Goal: Navigation & Orientation: Find specific page/section

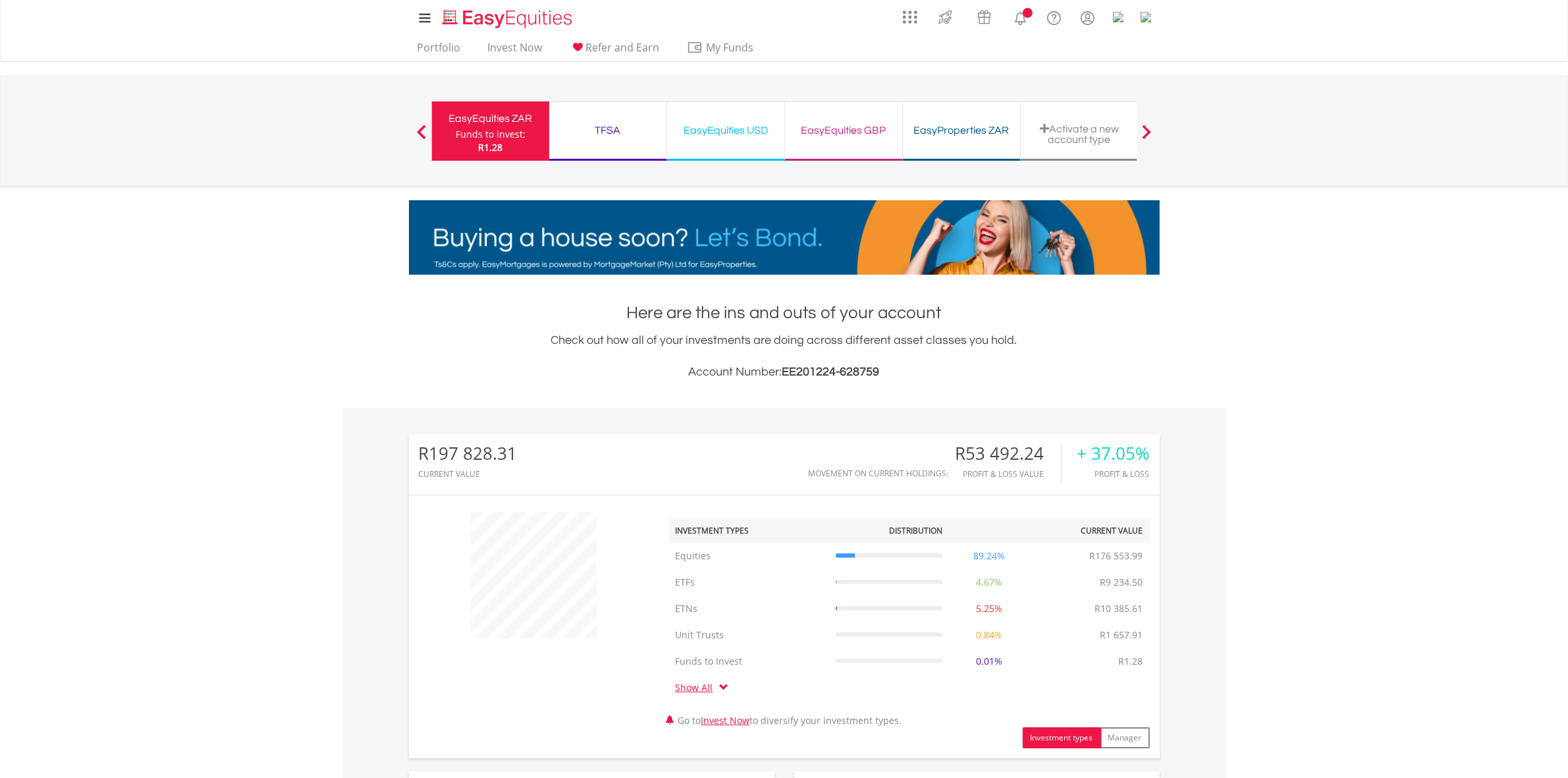
scroll to position [126, 250]
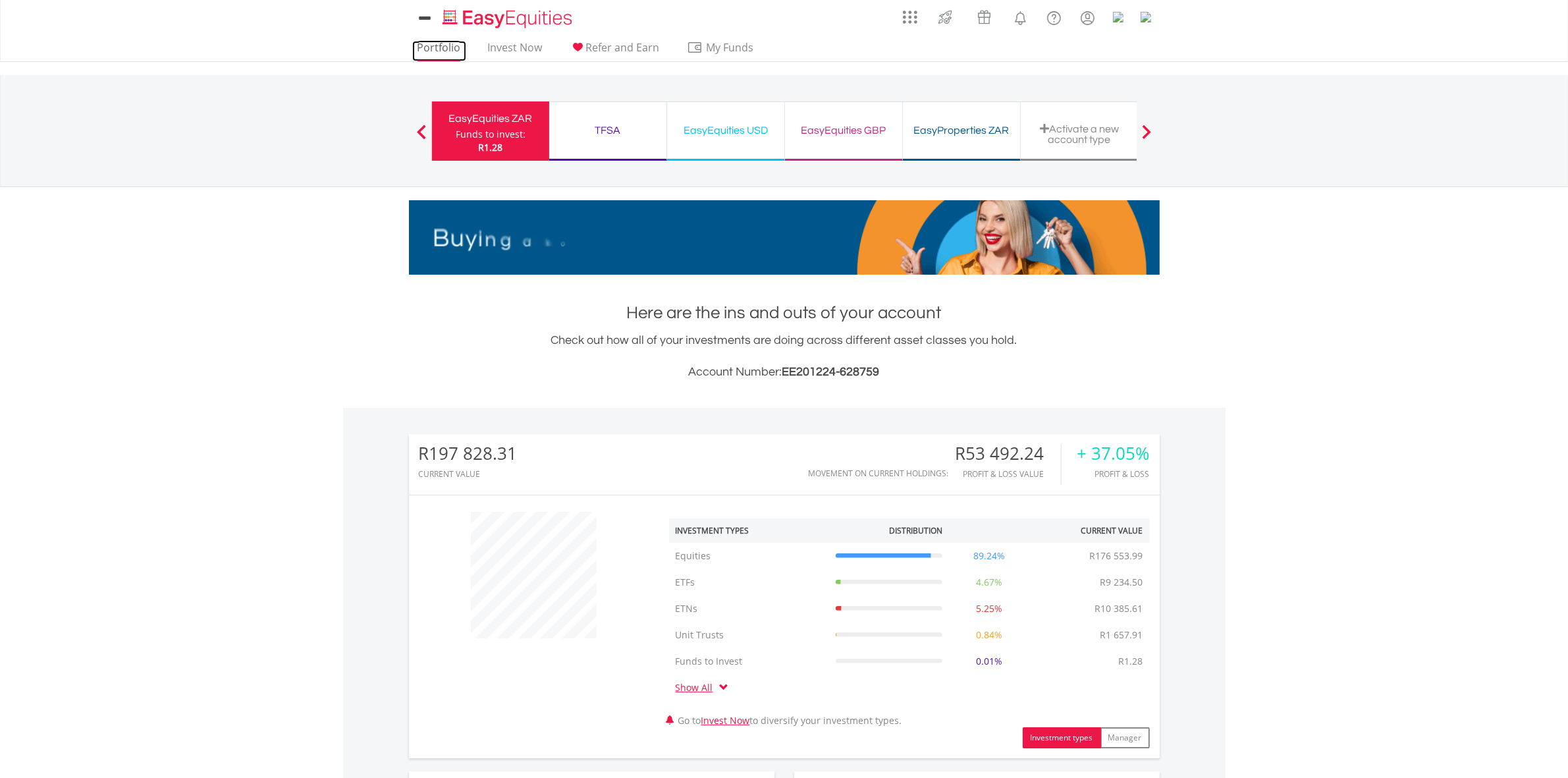
click at [454, 47] on link "Portfolio" at bounding box center [439, 51] width 54 height 21
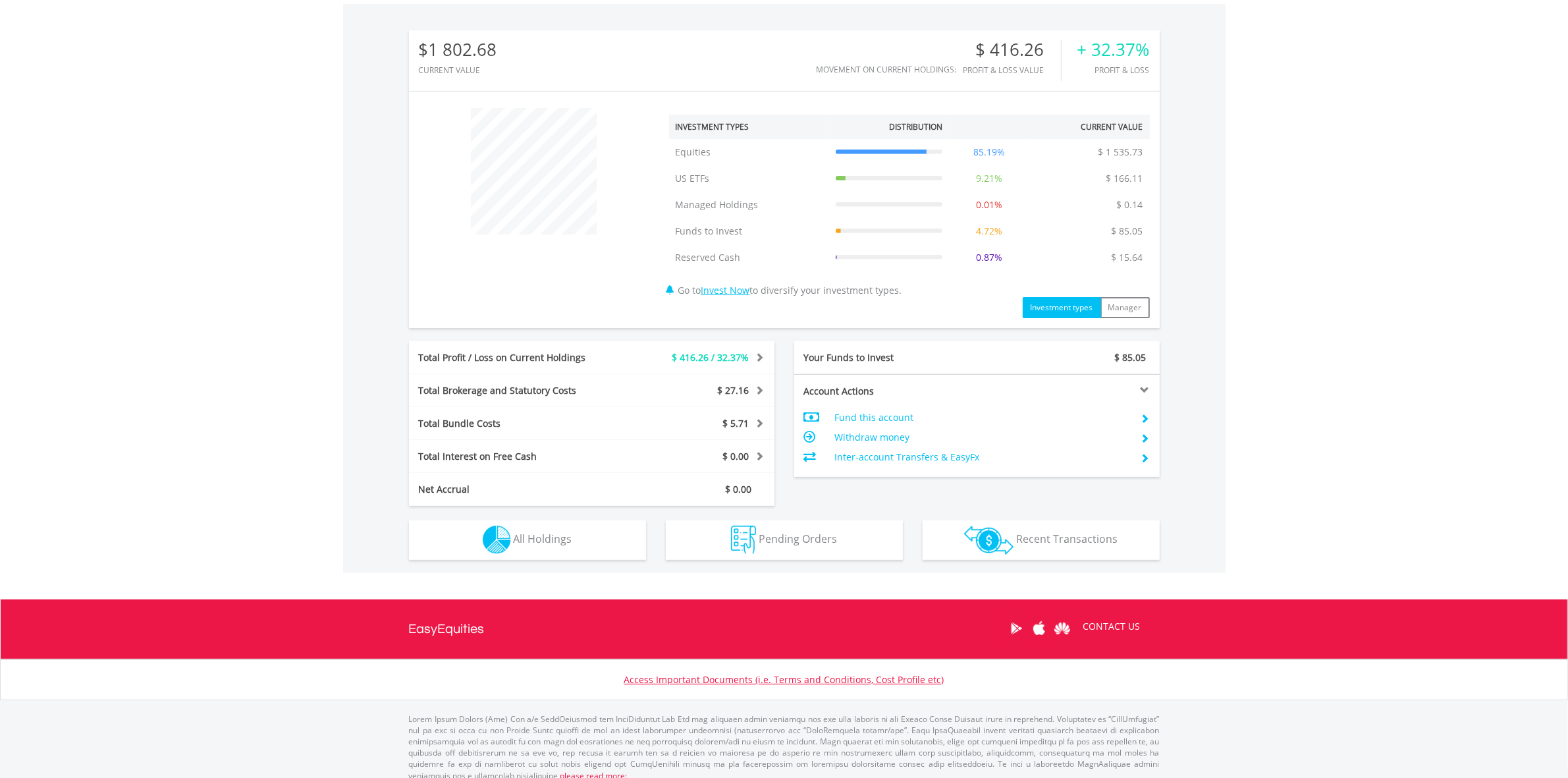
scroll to position [411, 0]
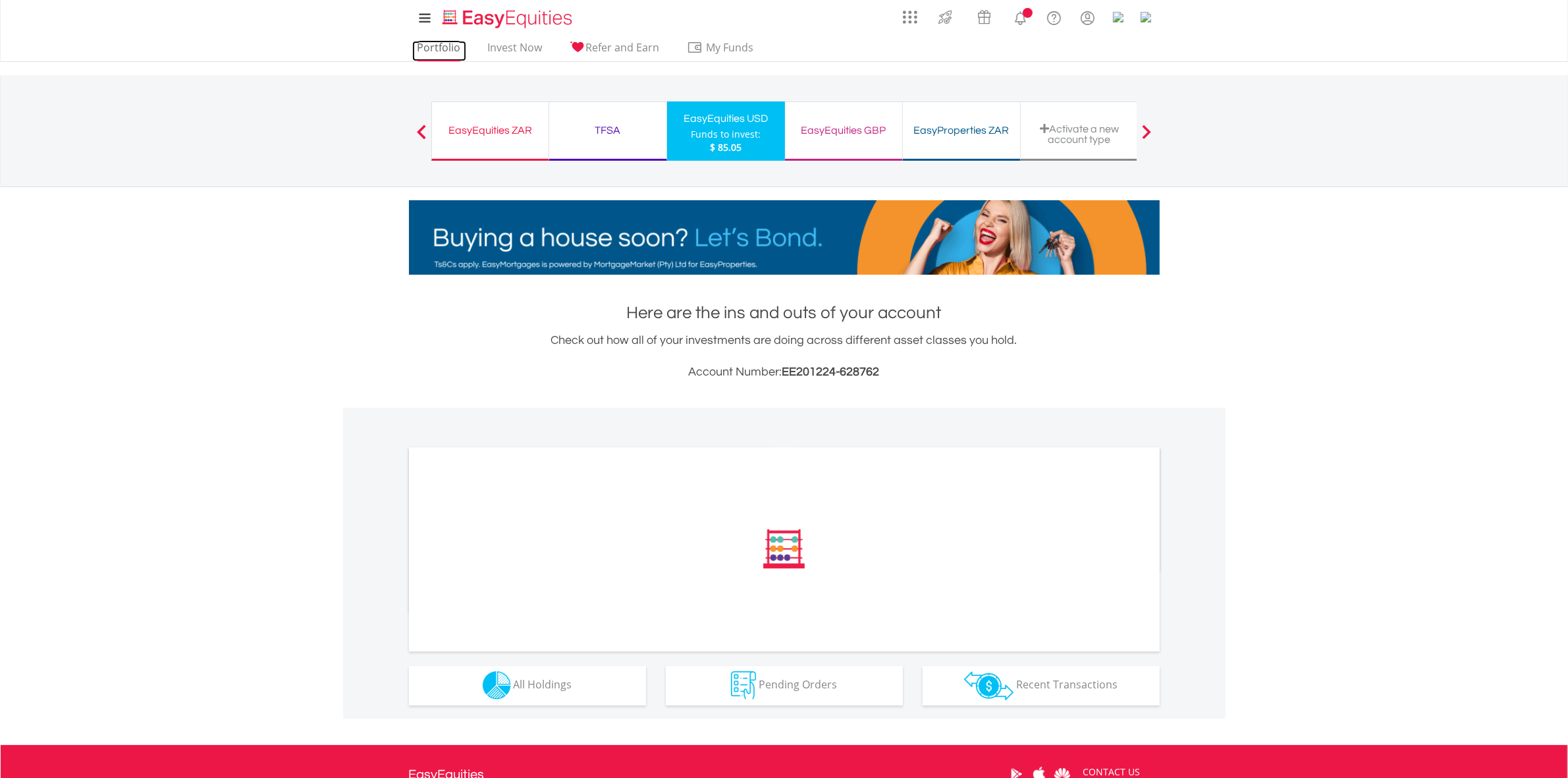
click at [455, 54] on link "Portfolio" at bounding box center [439, 51] width 54 height 21
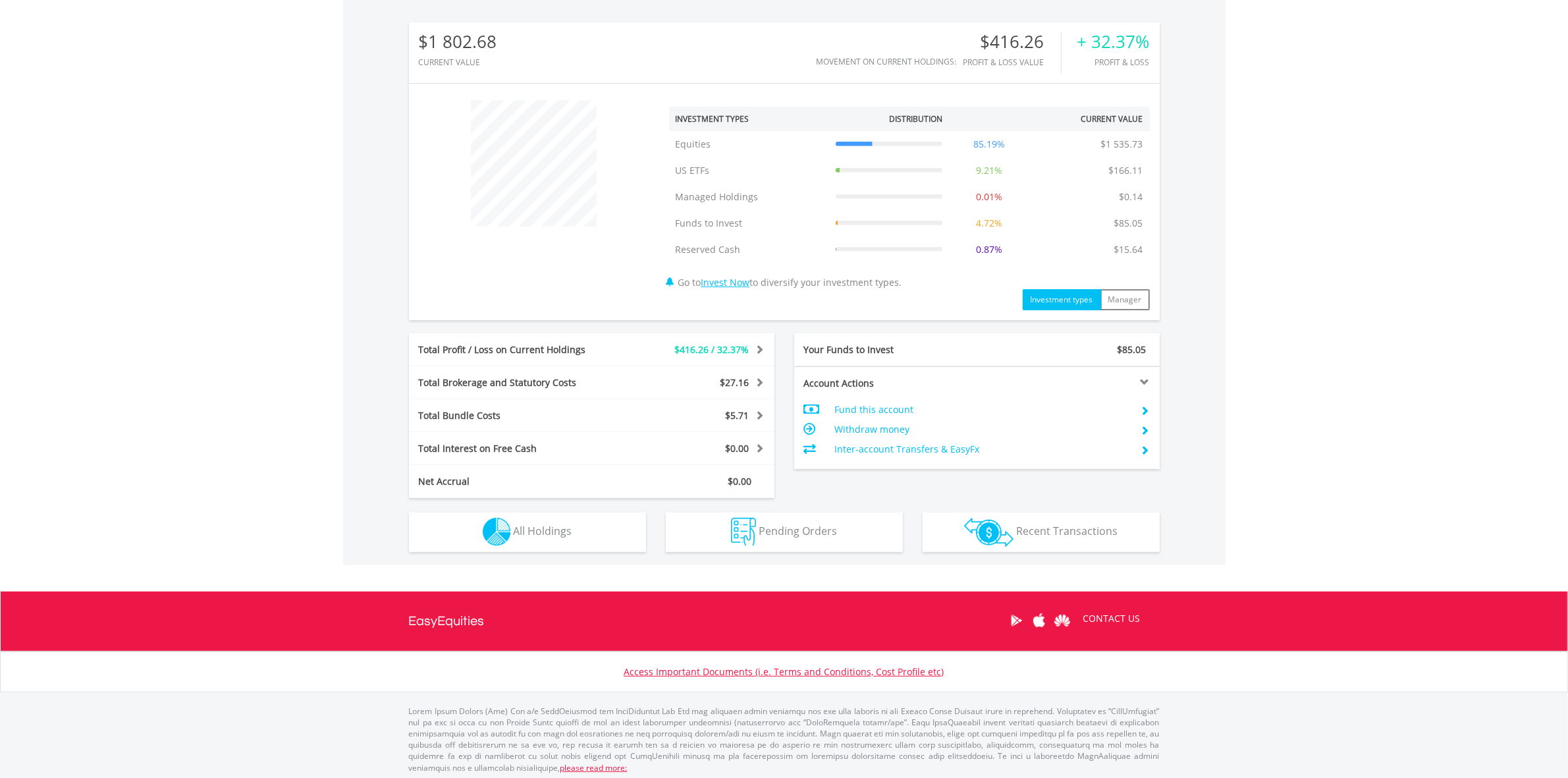
scroll to position [126, 250]
